Goal: Task Accomplishment & Management: Use online tool/utility

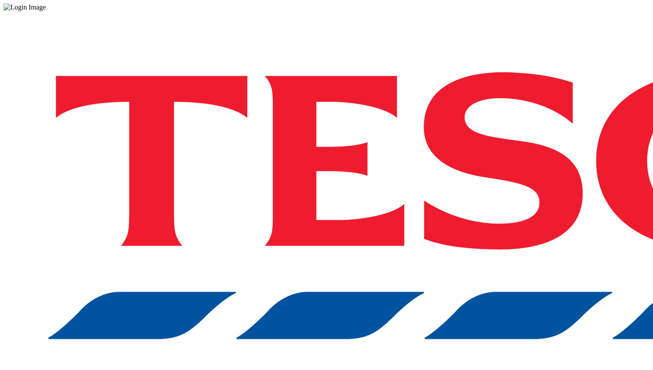
click at [483, 205] on div "Log in to the Spectra’s dashboard using [PERSON_NAME]’s credentials. If you don…" at bounding box center [326, 225] width 646 height 429
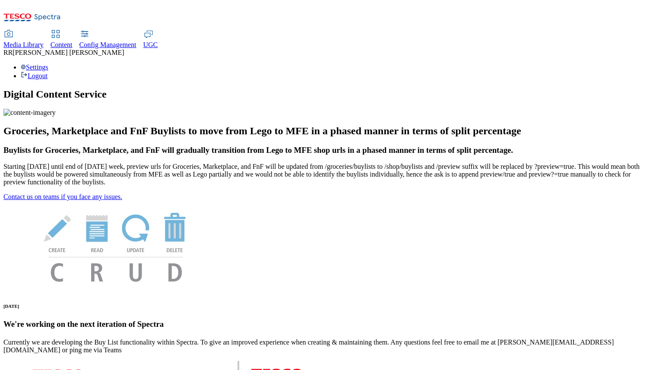
click at [158, 41] on span "UGC" at bounding box center [150, 44] width 15 height 7
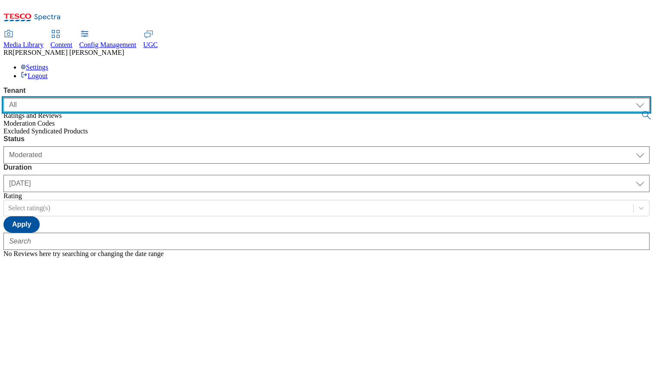
click at [91, 98] on select "ALL All CE CONFIG-CZ CONFIG-HU CONFIG-IE CONFIG-ROI CONFIG-SK CONFIG-TEST CONFI…" at bounding box center [326, 105] width 646 height 14
select select "ghs-uk"
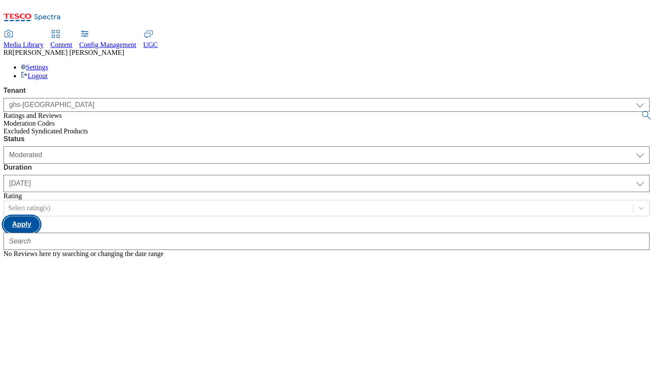
click at [40, 216] on button "Apply" at bounding box center [21, 224] width 36 height 16
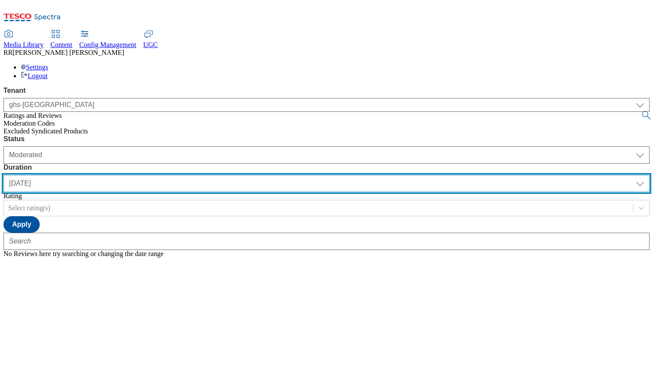
click at [275, 175] on select "yesterday last7days last30days All custom" at bounding box center [326, 183] width 646 height 17
select select "last7days"
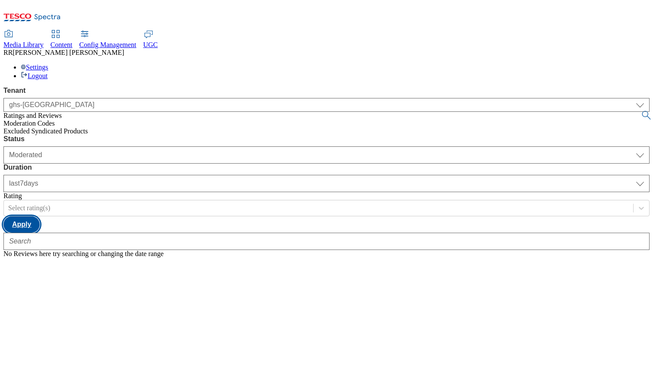
click at [40, 216] on button "Apply" at bounding box center [21, 224] width 36 height 16
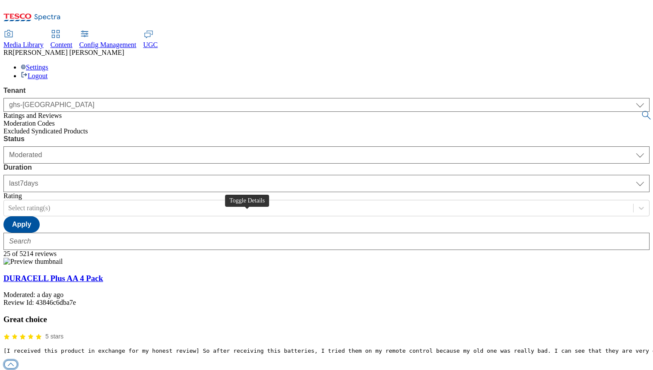
click at [17, 360] on button "button" at bounding box center [10, 364] width 13 height 8
